Goal: Transaction & Acquisition: Purchase product/service

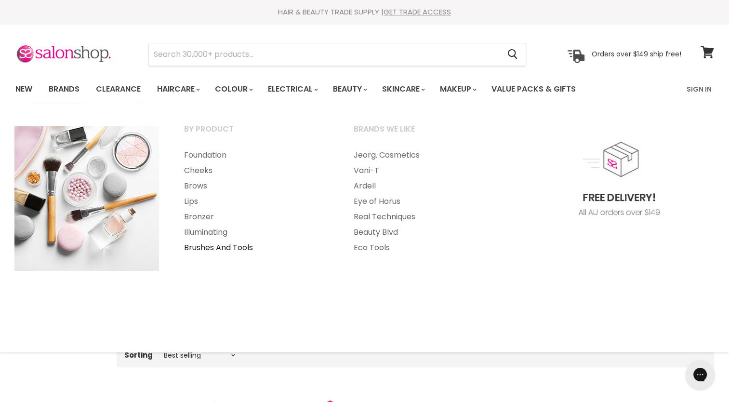
click at [229, 249] on link "Brushes And Tools" at bounding box center [256, 247] width 168 height 15
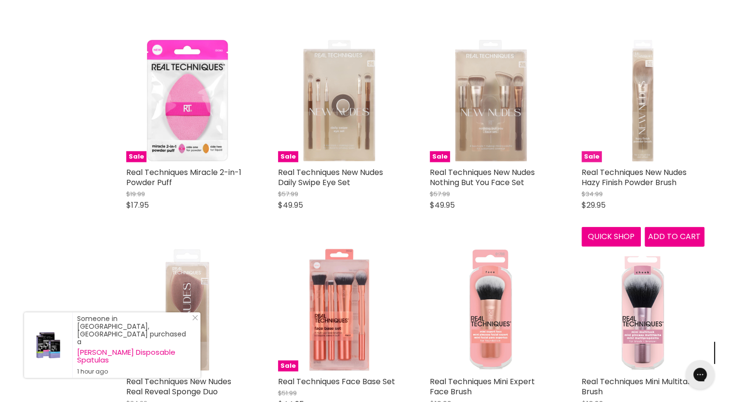
scroll to position [2096, 0]
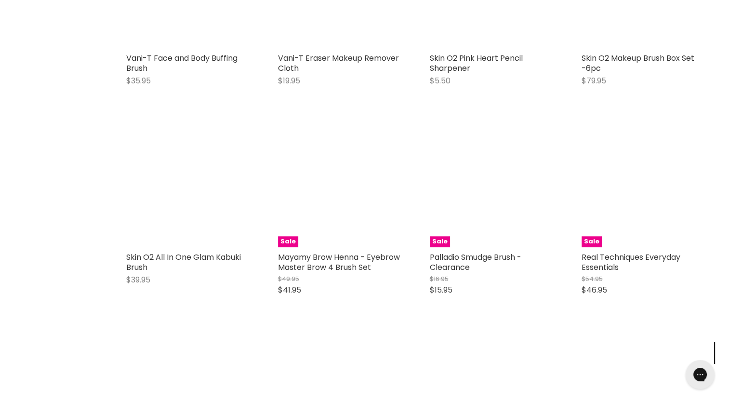
scroll to position [4779, 0]
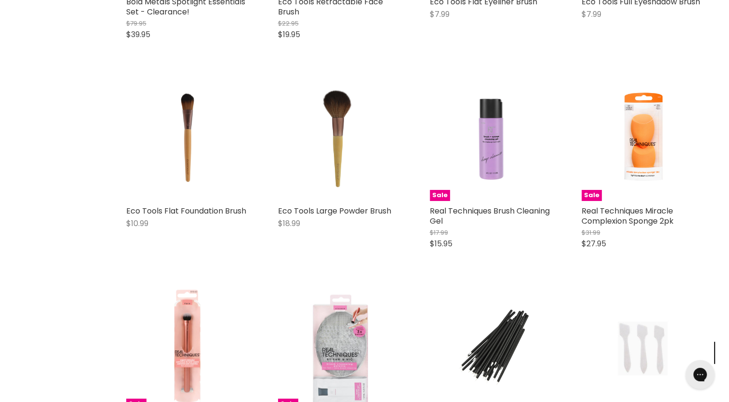
scroll to position [7310, 0]
